Goal: Task Accomplishment & Management: Manage account settings

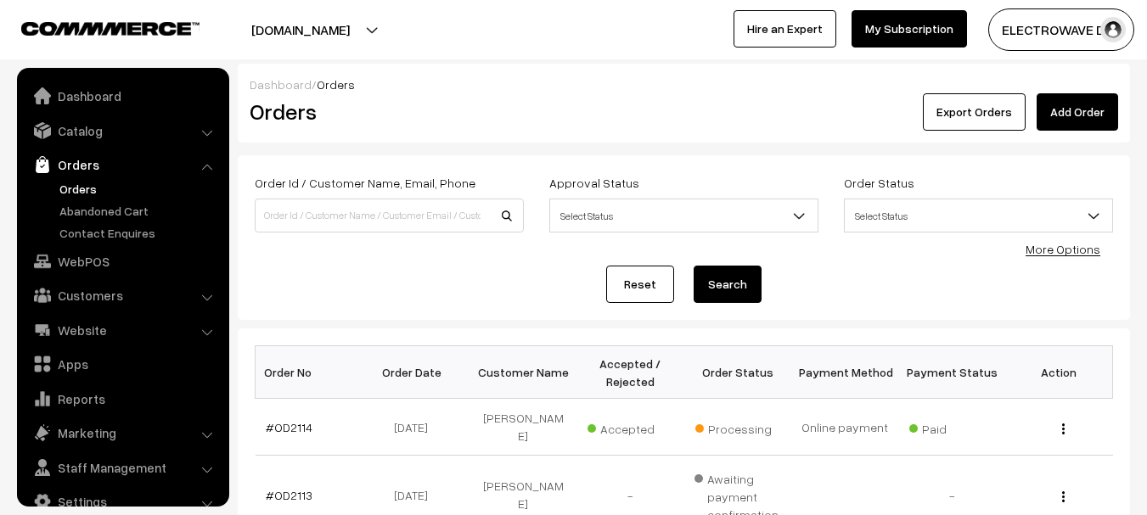
scroll to position [27, 0]
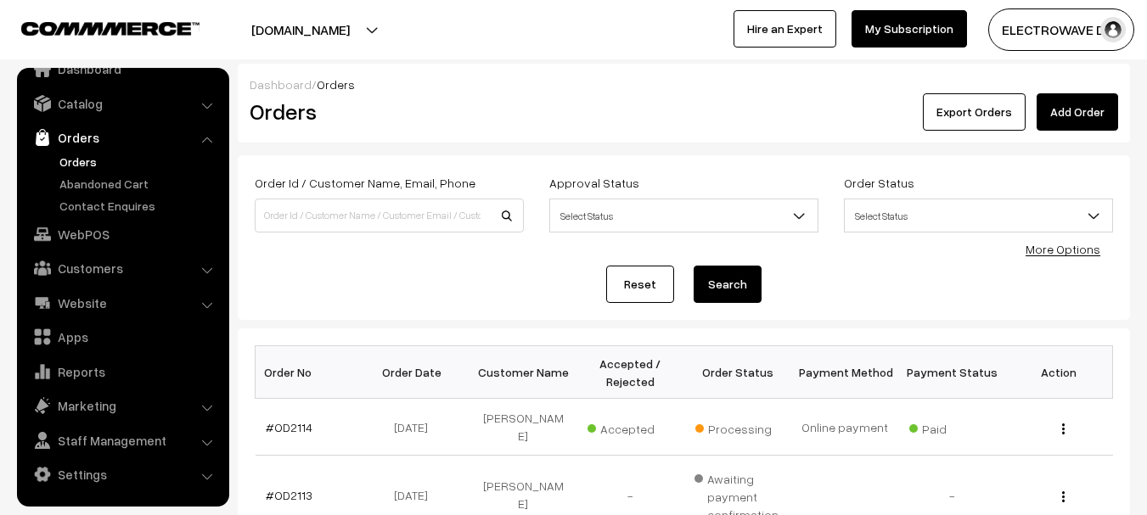
click at [89, 167] on link "Orders" at bounding box center [139, 162] width 168 height 18
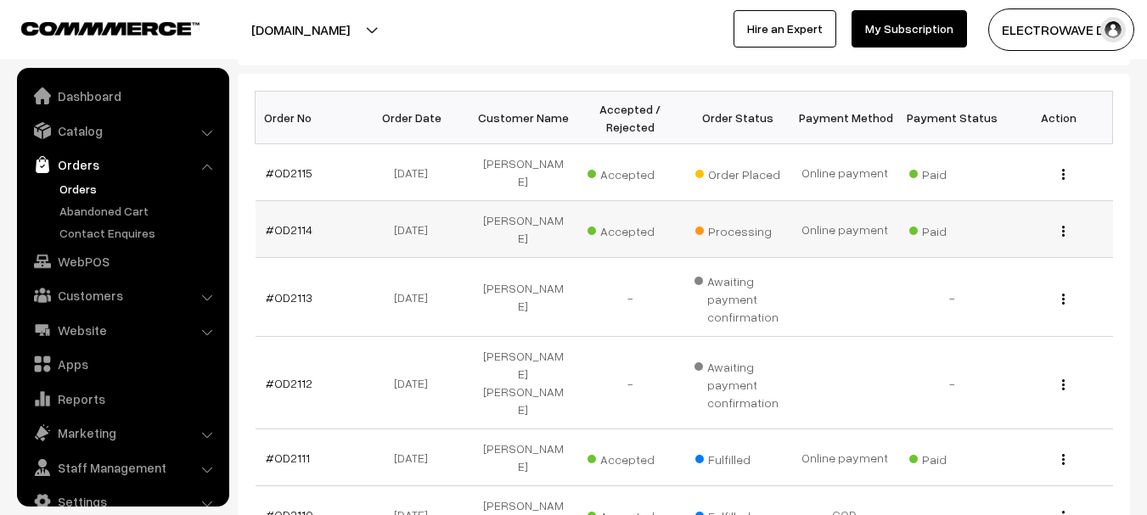
scroll to position [27, 0]
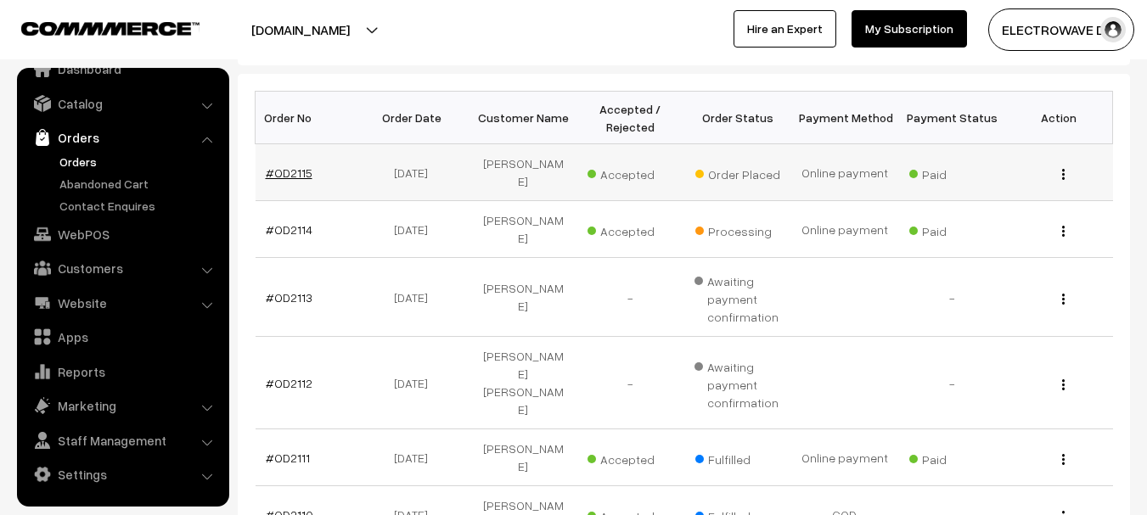
click at [295, 165] on link "#OD2115" at bounding box center [289, 172] width 47 height 14
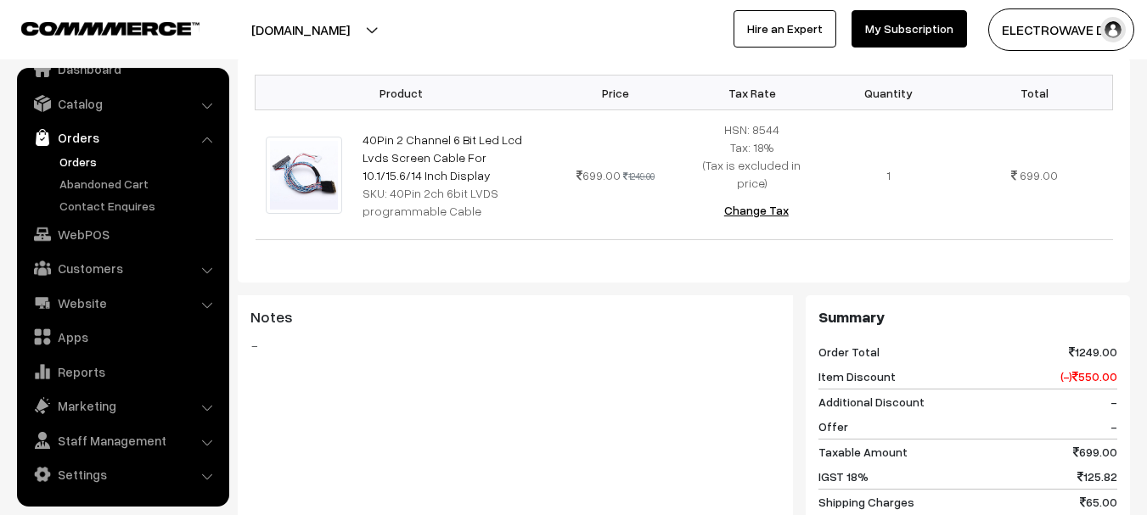
scroll to position [170, 0]
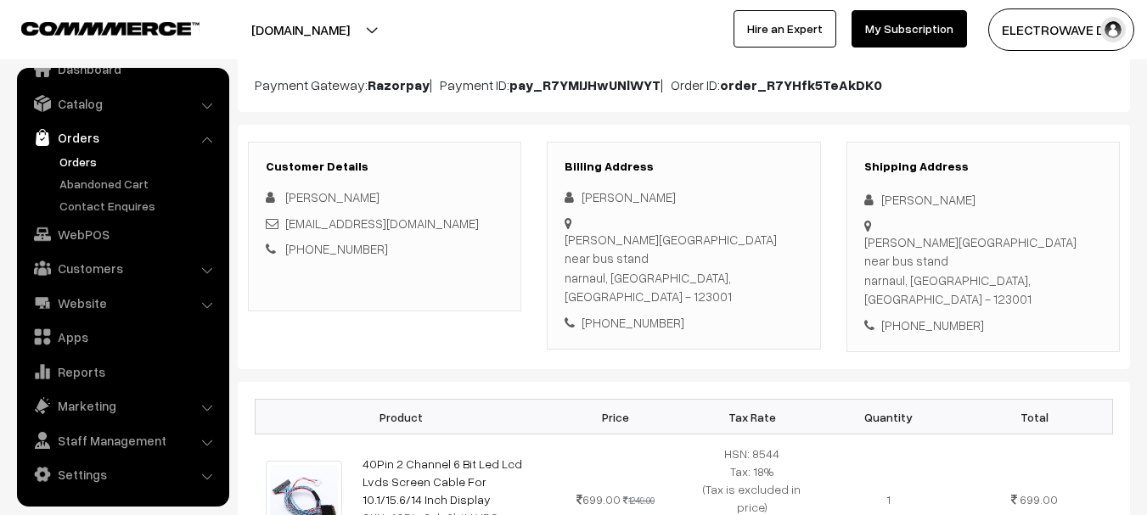
click at [1023, 249] on div "malviya nagar near bus stand narnaul, Haryana, India - 123001" at bounding box center [983, 271] width 238 height 76
copy div "123001"
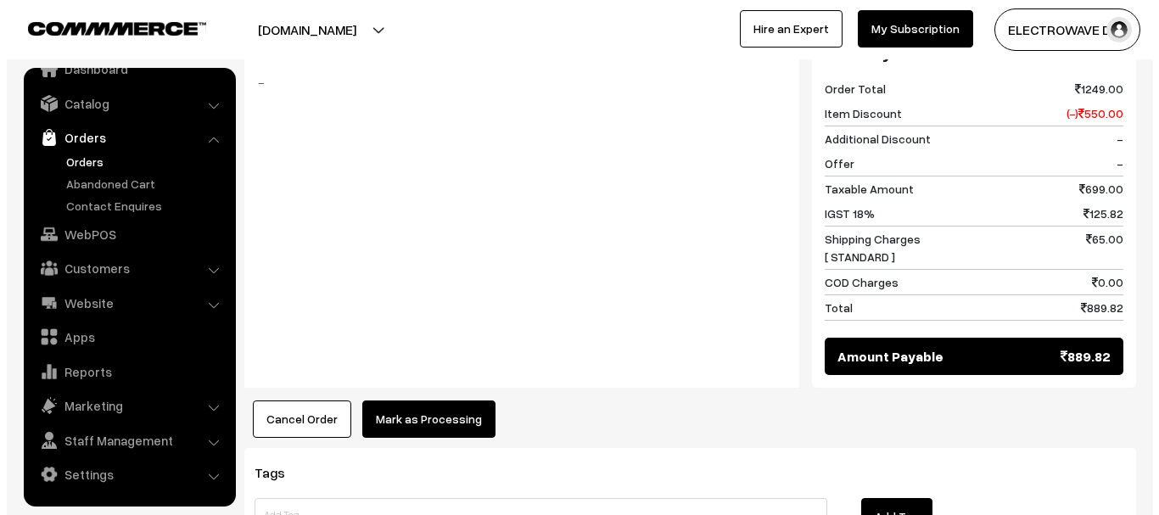
scroll to position [880, 0]
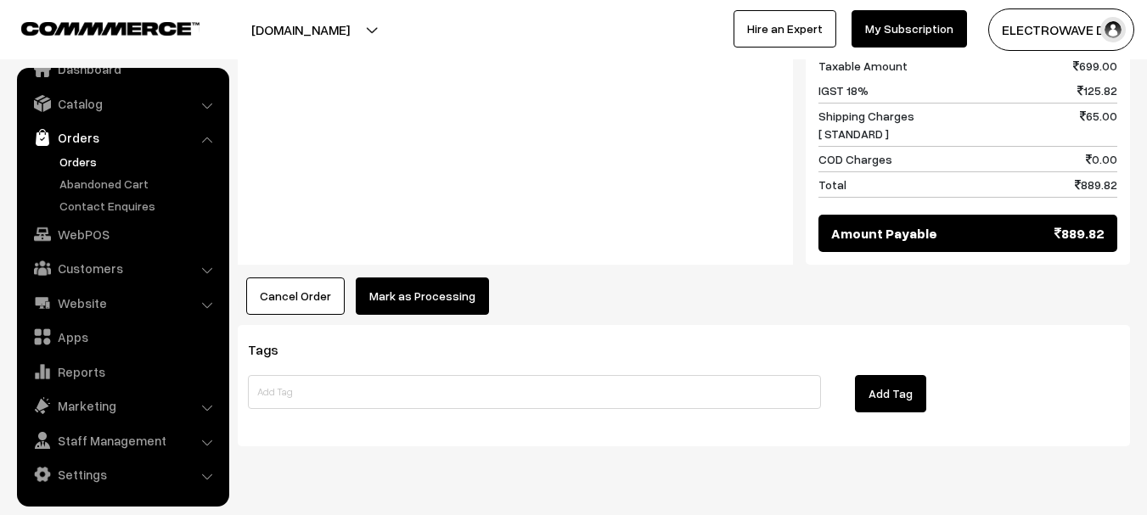
click at [408, 278] on button "Mark as Processing" at bounding box center [422, 296] width 133 height 37
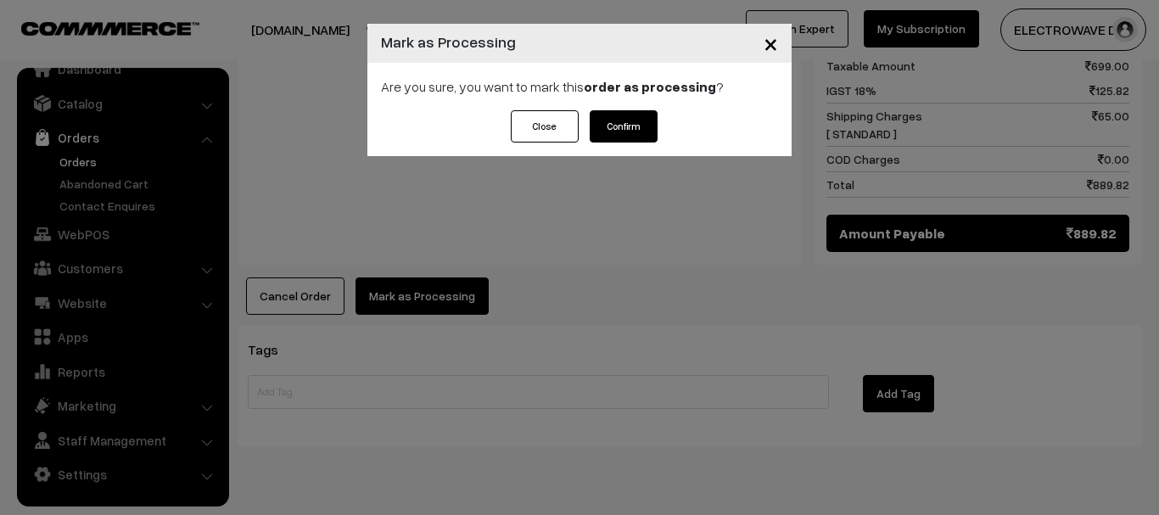
click at [629, 120] on button "Confirm" at bounding box center [624, 126] width 68 height 32
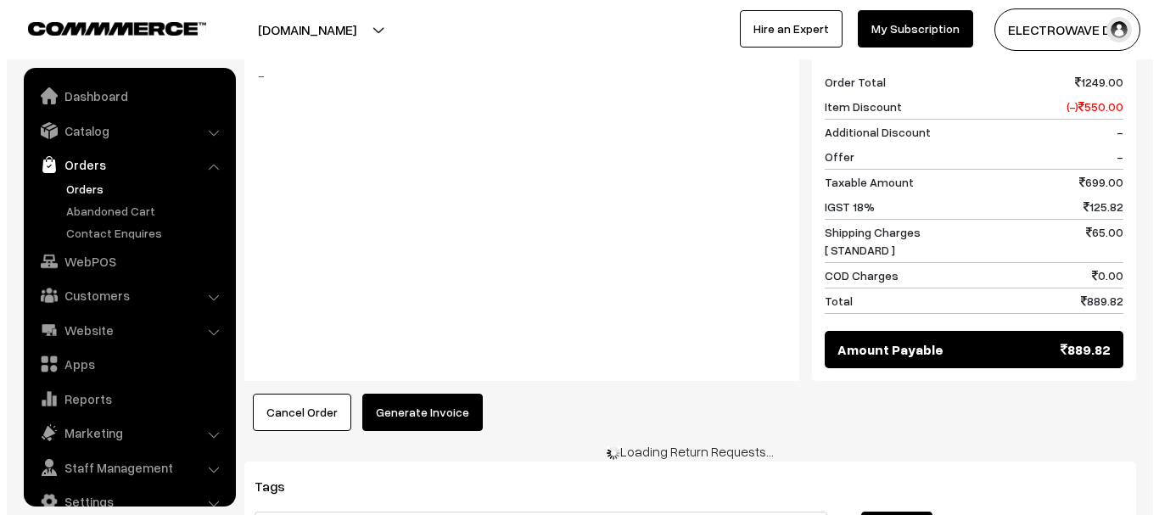
scroll to position [764, 0]
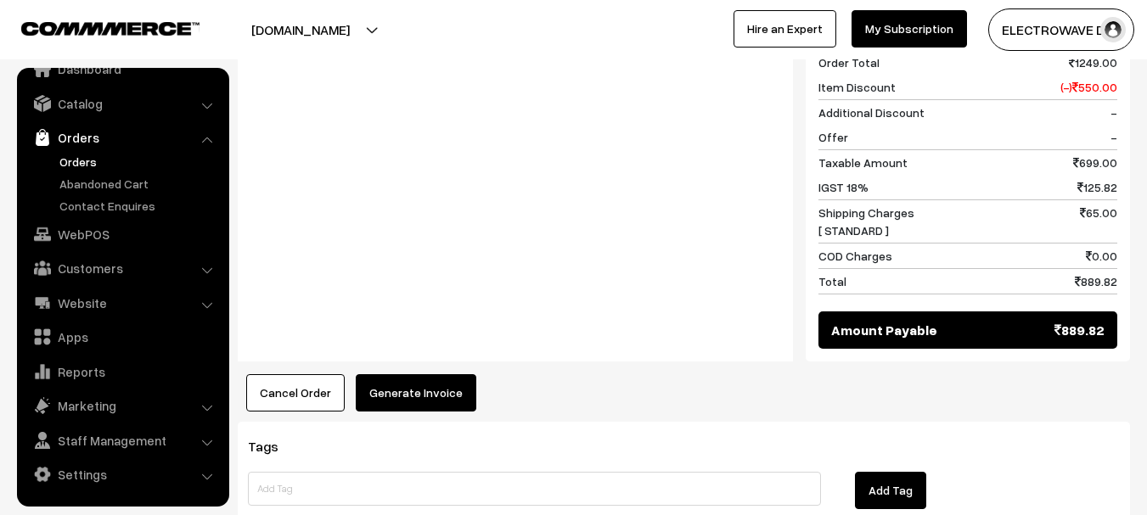
click at [412, 374] on button "Generate Invoice" at bounding box center [416, 392] width 121 height 37
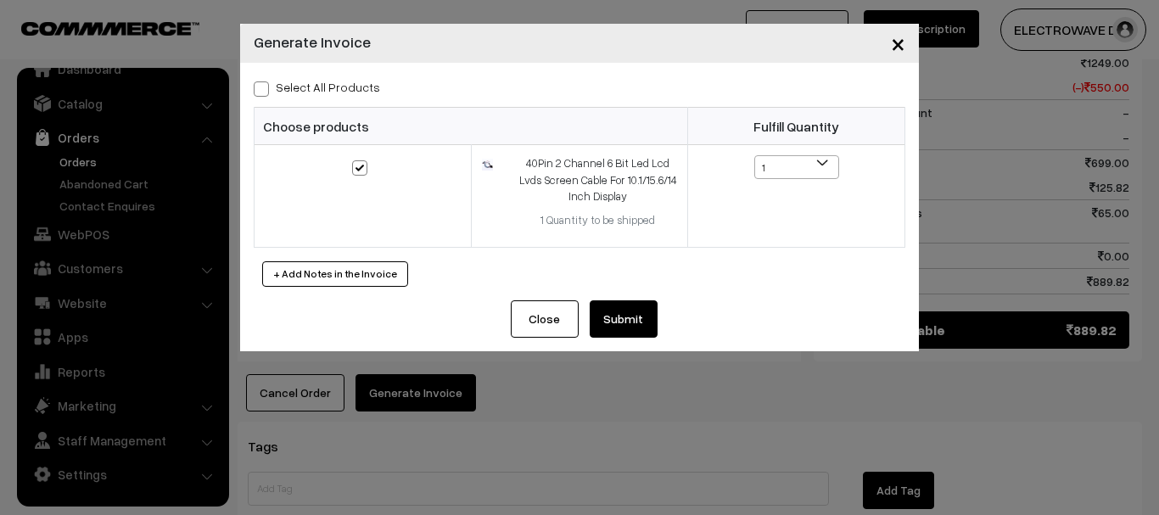
click at [633, 328] on button "Submit" at bounding box center [624, 318] width 68 height 37
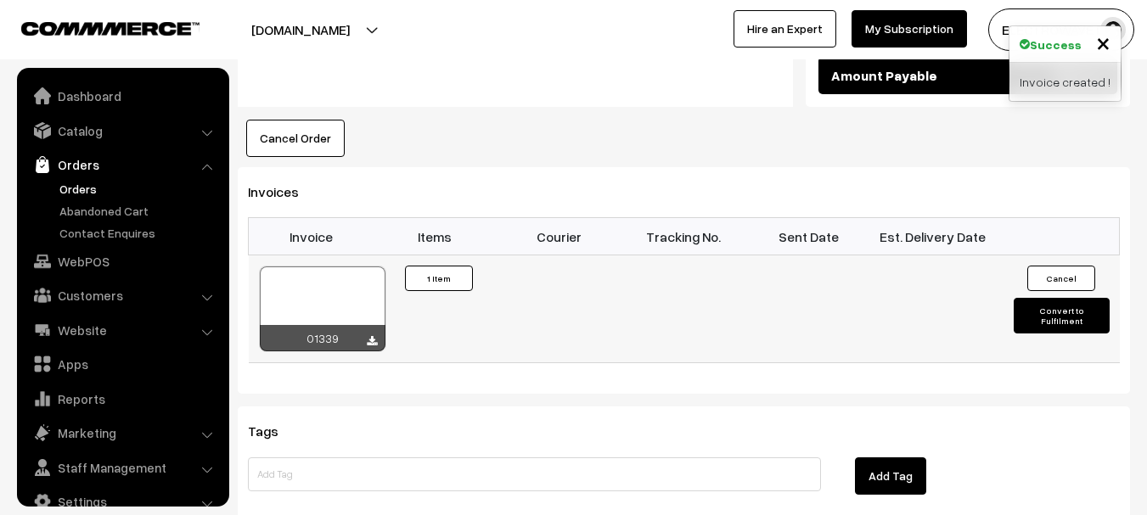
scroll to position [27, 0]
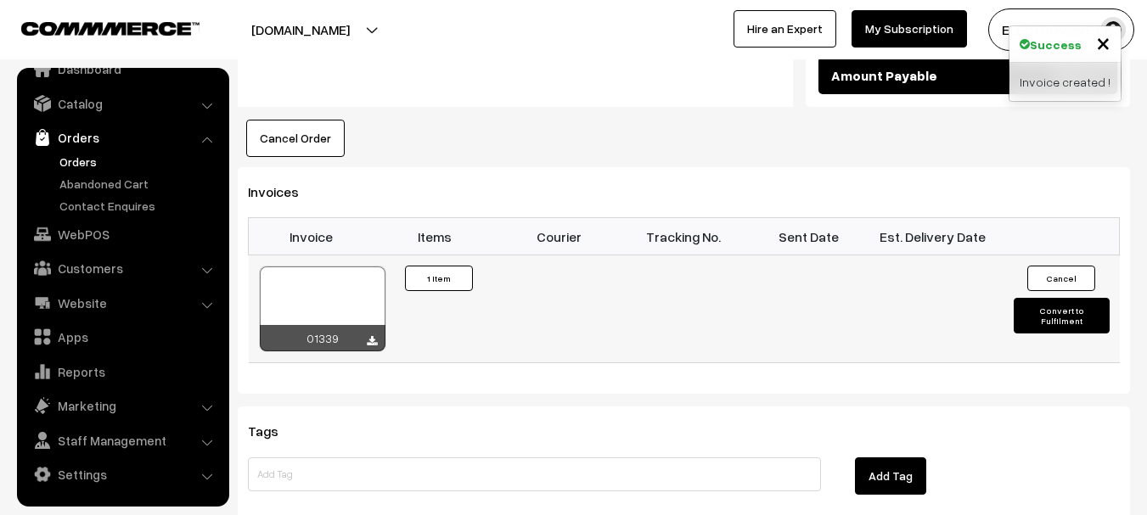
click at [350, 274] on div at bounding box center [323, 308] width 126 height 85
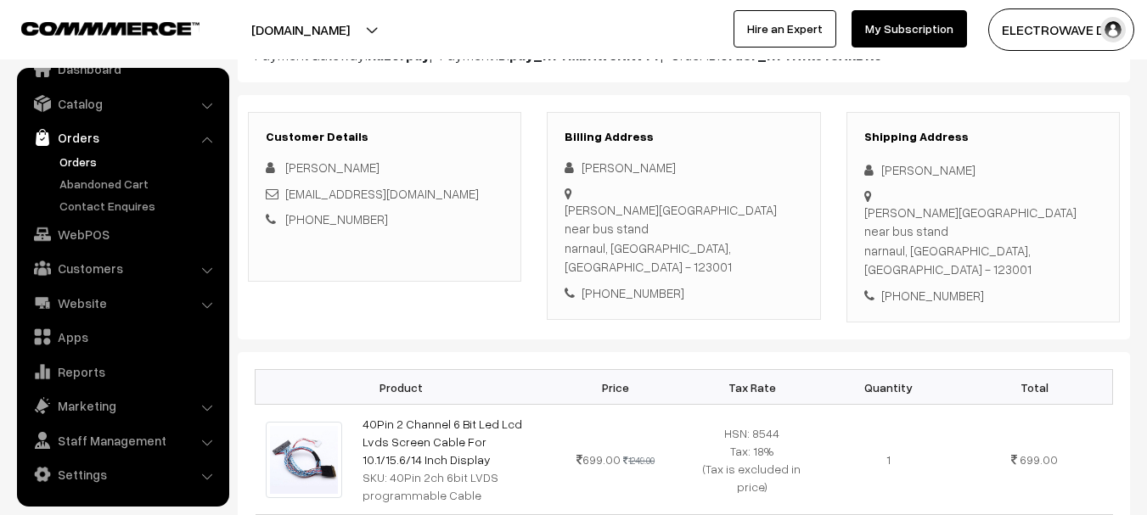
scroll to position [170, 0]
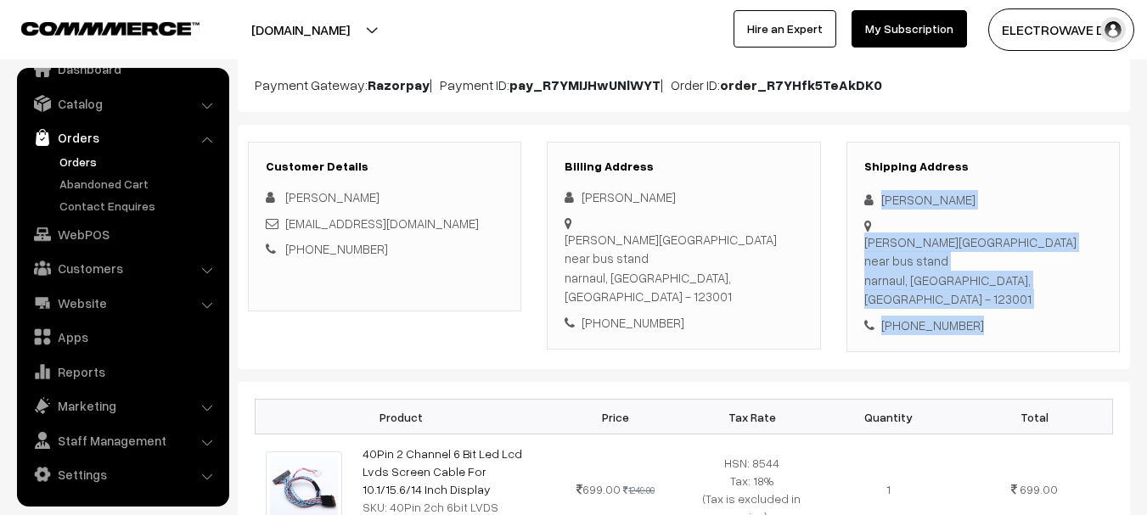
drag, startPoint x: 870, startPoint y: 194, endPoint x: 924, endPoint y: 231, distance: 65.4
click at [986, 283] on div "Shipping Address bhaskar jangir malviya nagar near bus stand narnaul, Haryana, …" at bounding box center [982, 247] width 273 height 211
copy div "bhaskar jangir malviya nagar near bus stand narnaul, Haryana, India - 123001 +9…"
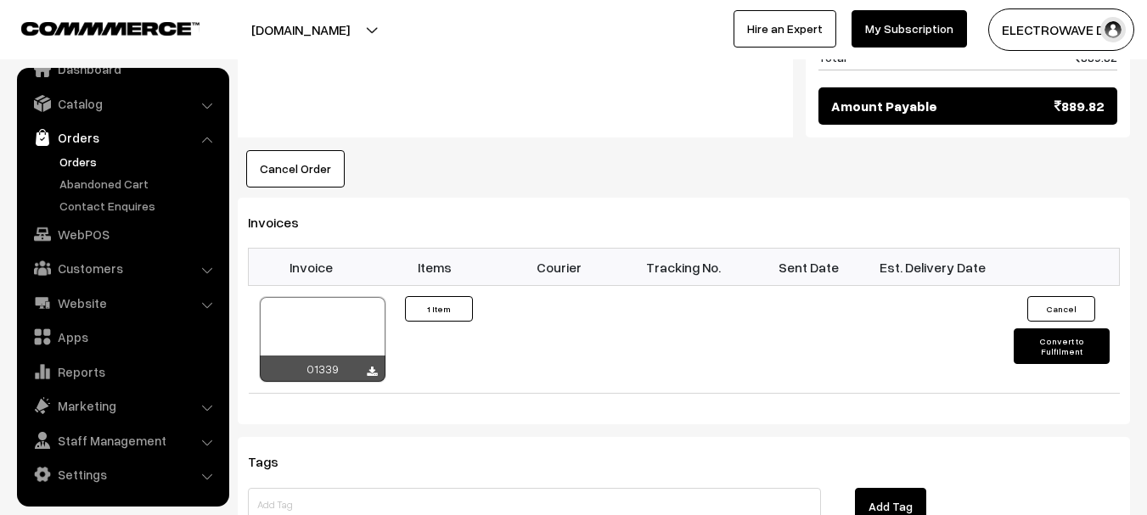
scroll to position [1103, 0]
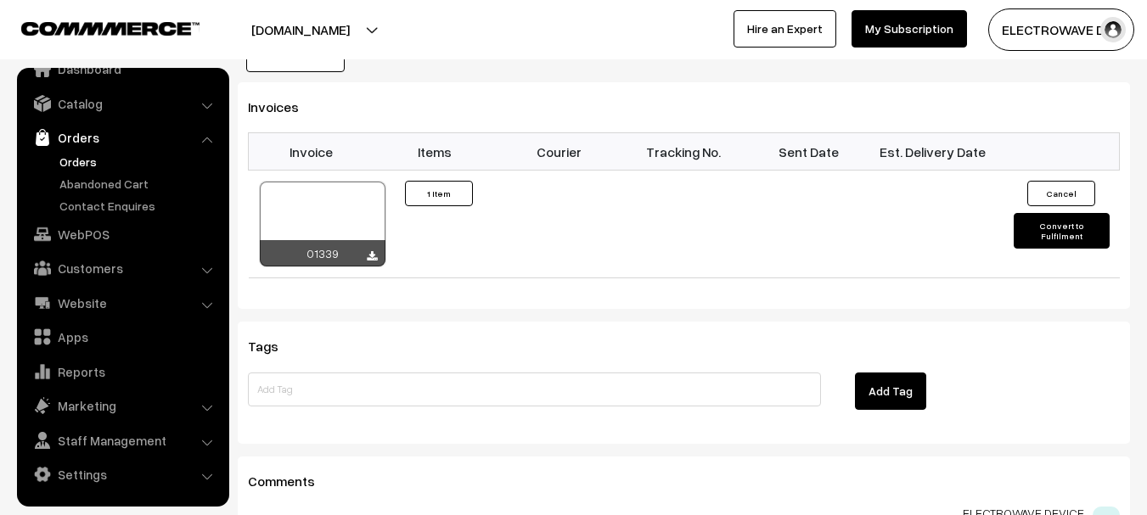
click at [82, 162] on link "Orders" at bounding box center [139, 162] width 168 height 18
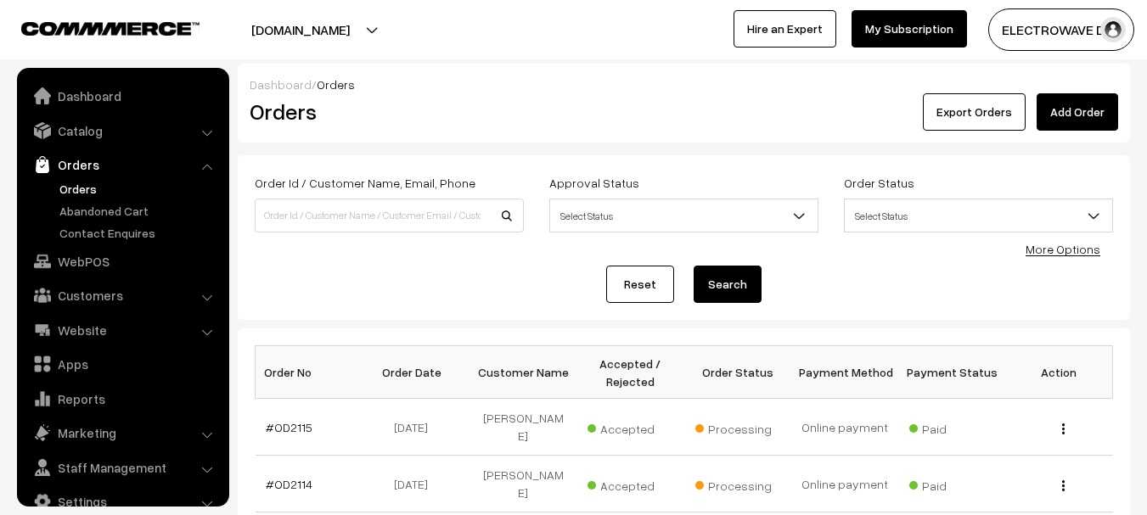
scroll to position [27, 0]
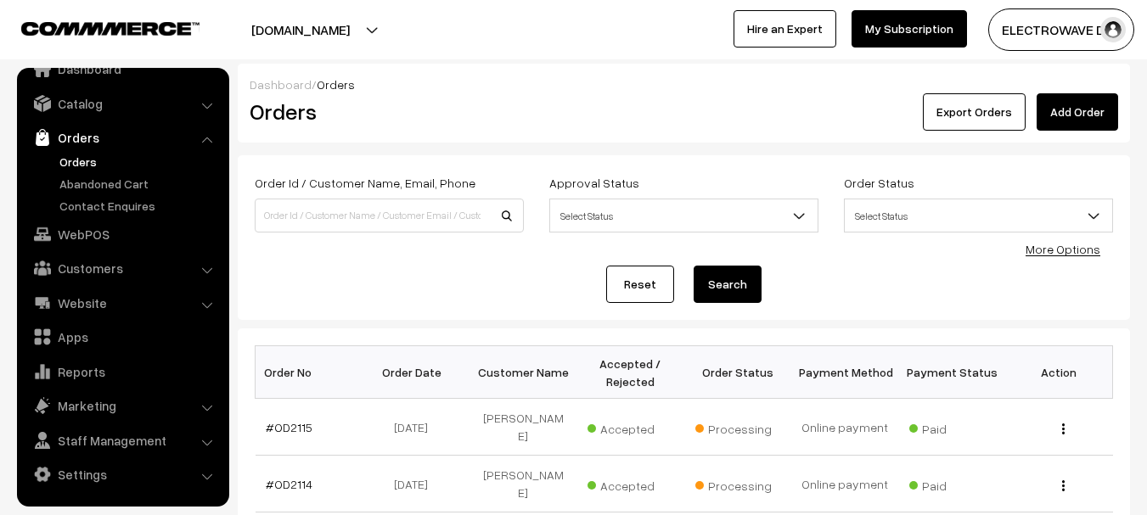
click at [339, 36] on button "[DOMAIN_NAME]" at bounding box center [300, 29] width 217 height 42
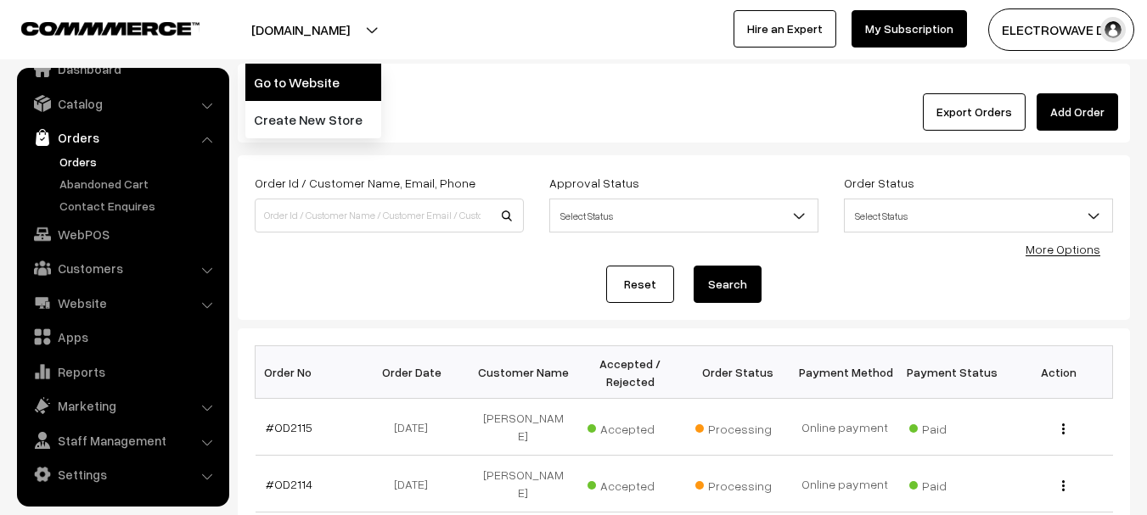
click at [337, 71] on link "Go to Website" at bounding box center [313, 82] width 136 height 37
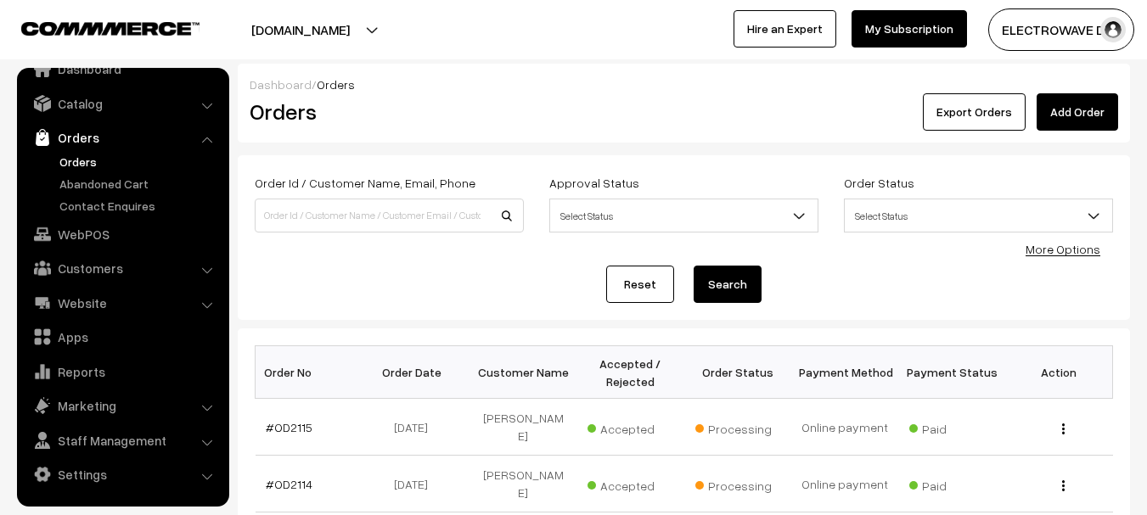
click at [74, 163] on link "Orders" at bounding box center [139, 162] width 168 height 18
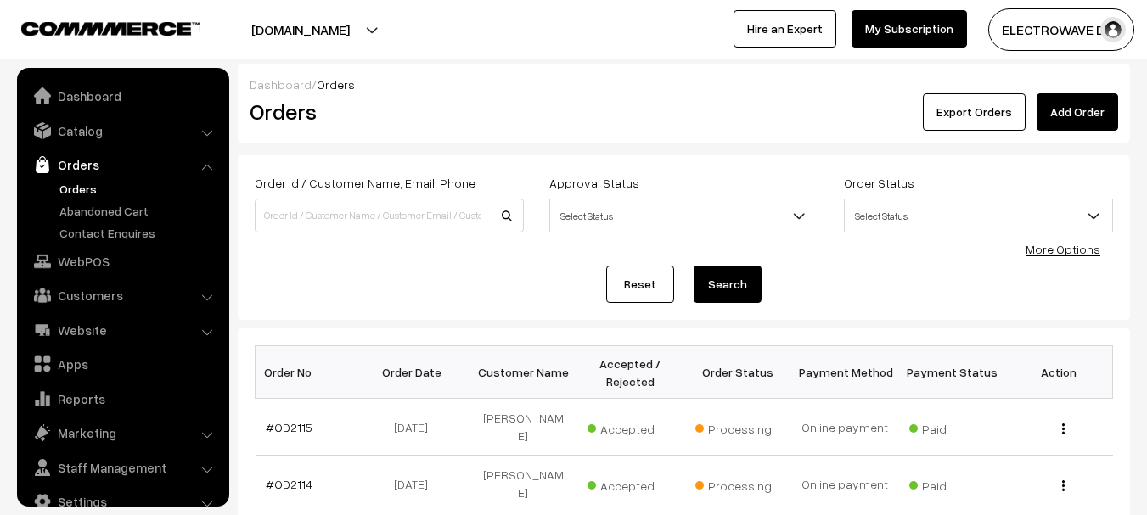
scroll to position [27, 0]
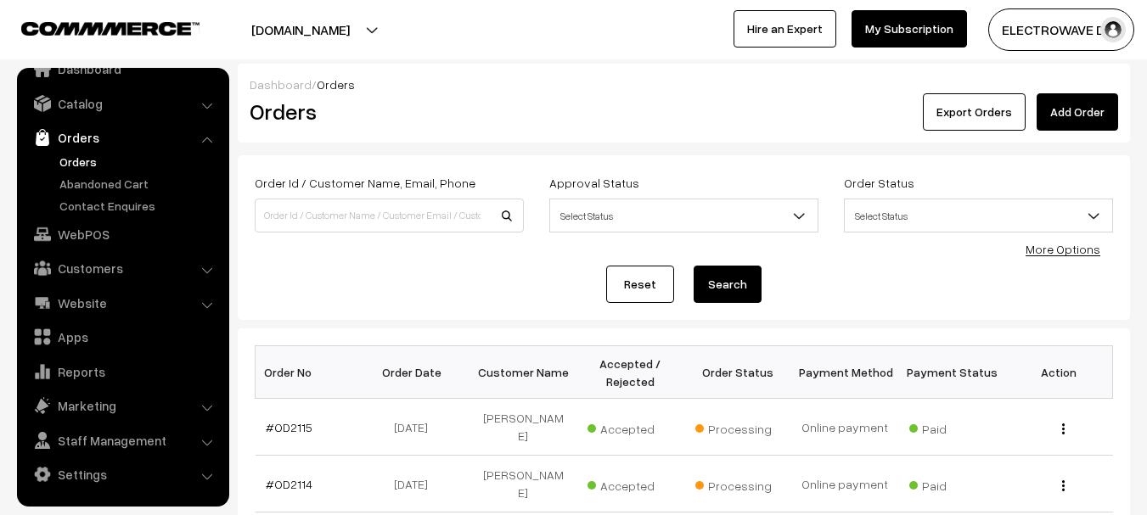
click at [77, 162] on link "Orders" at bounding box center [139, 162] width 168 height 18
click at [272, 477] on link "#OD2114" at bounding box center [289, 484] width 47 height 14
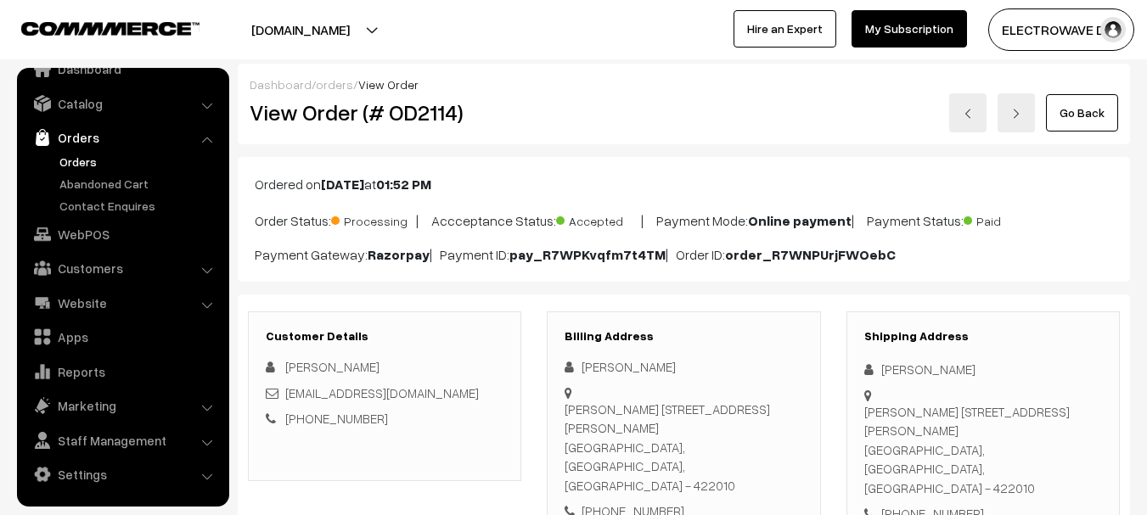
click at [98, 157] on link "Orders" at bounding box center [139, 162] width 168 height 18
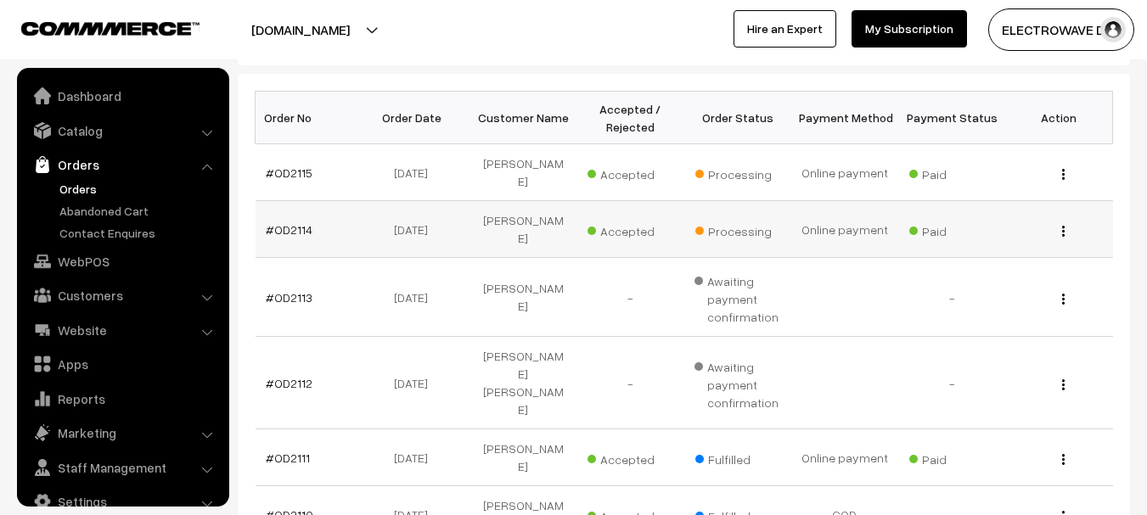
scroll to position [27, 0]
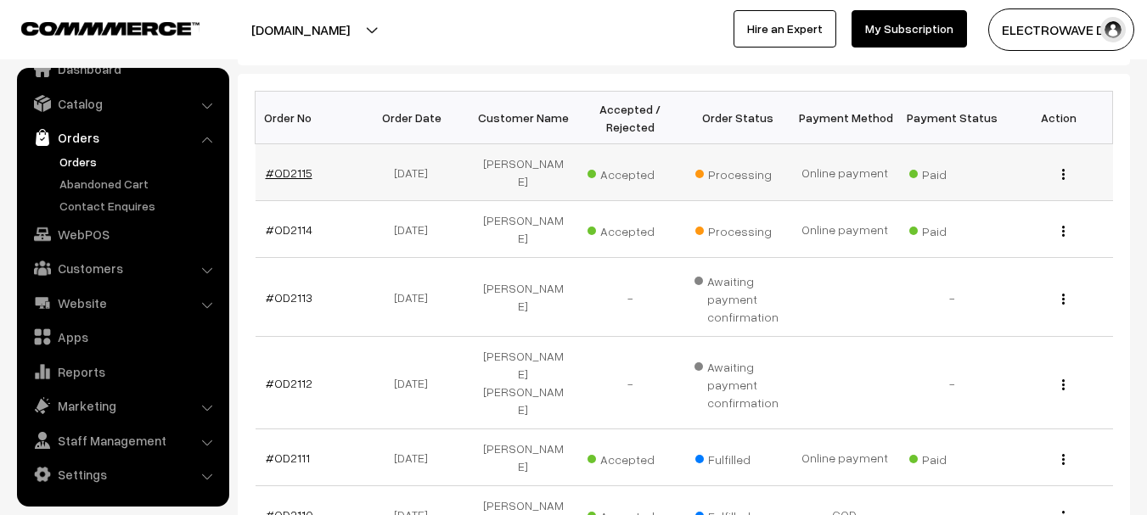
click at [294, 168] on link "#OD2115" at bounding box center [289, 172] width 47 height 14
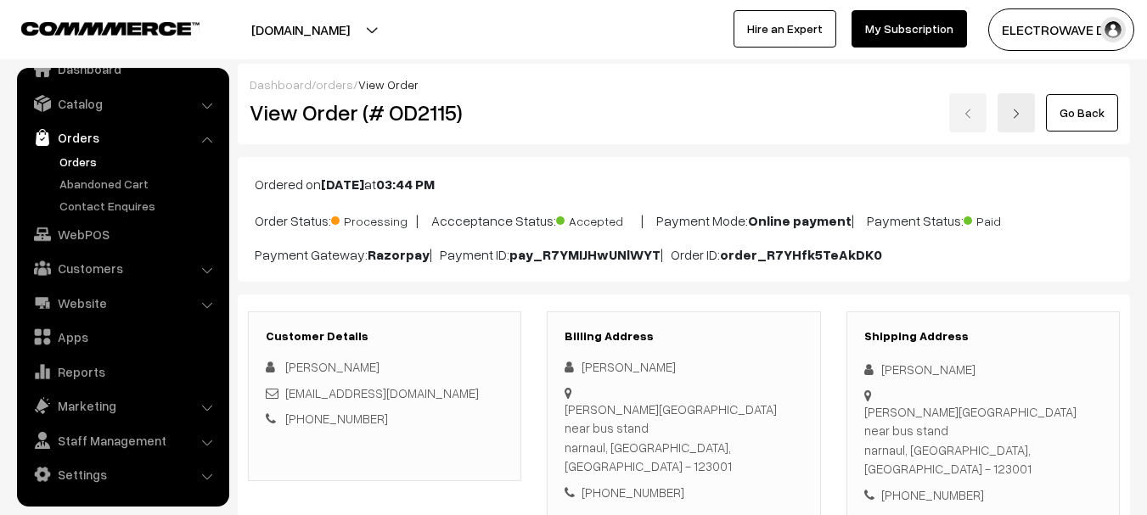
click at [85, 160] on link "Orders" at bounding box center [139, 162] width 168 height 18
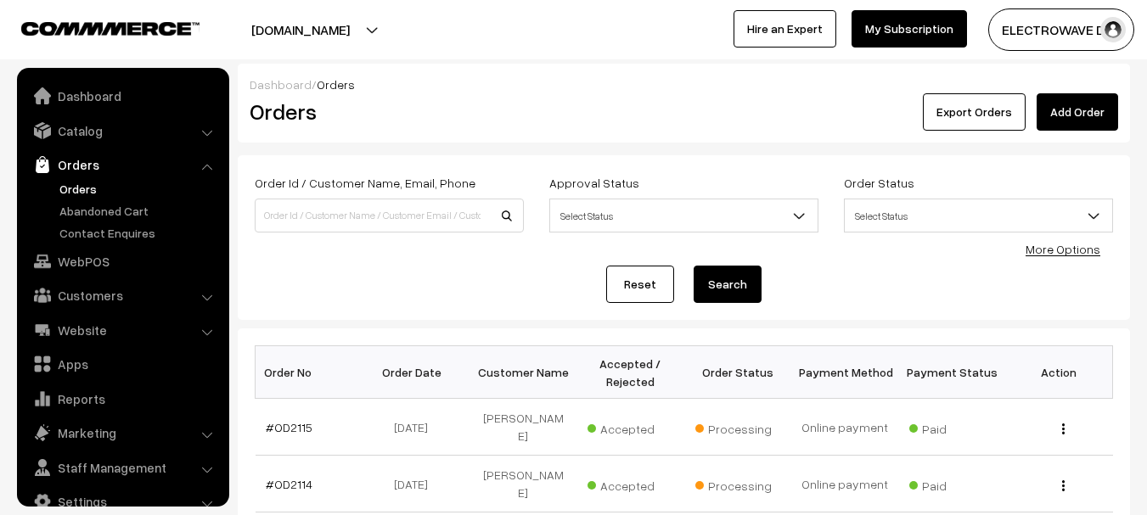
scroll to position [27, 0]
